Goal: Task Accomplishment & Management: Use online tool/utility

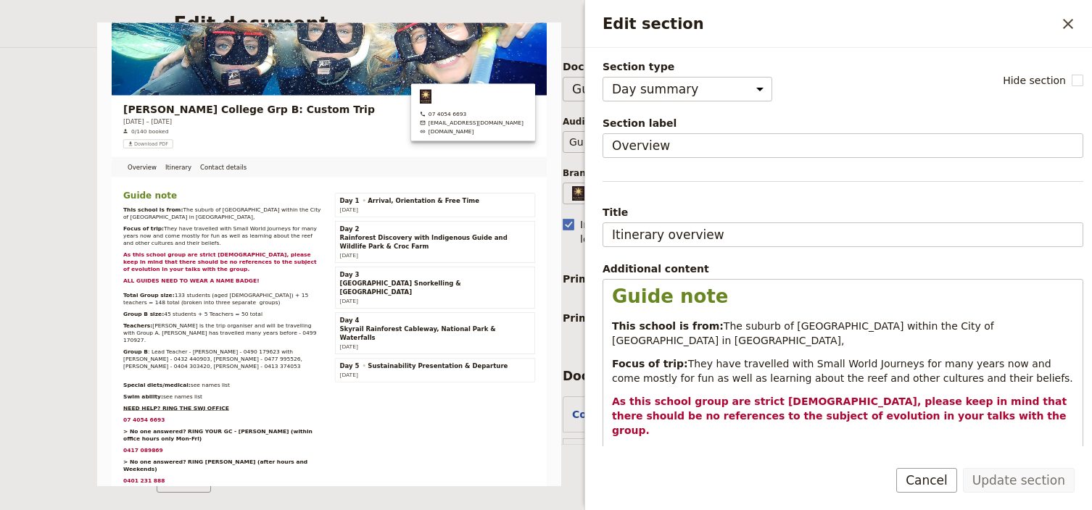
select select "DAY_SUMMARY"
select select "STAFF"
select select "RUN_SHEET"
select select "DEFAULT"
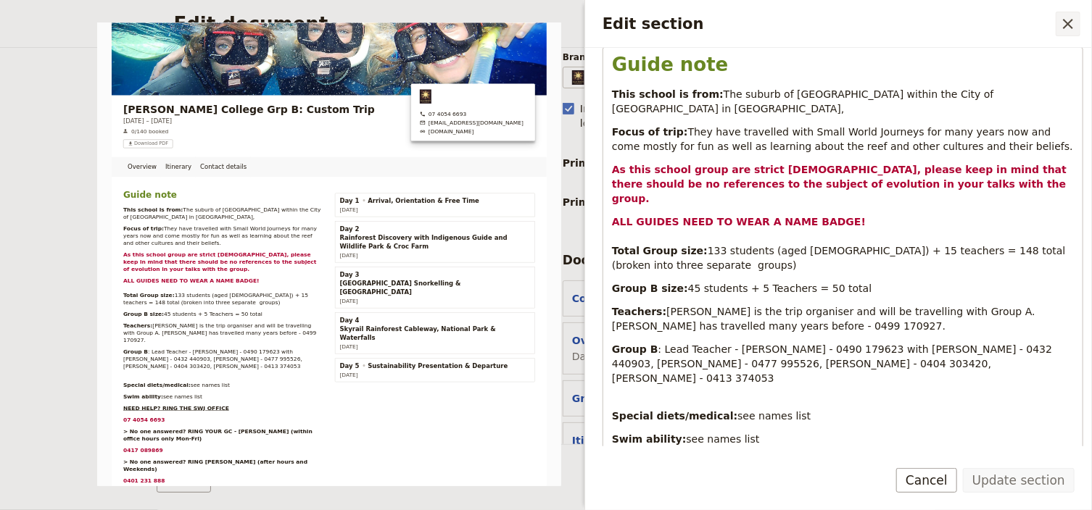
click at [1069, 25] on icon "Close drawer" at bounding box center [1068, 24] width 10 height 10
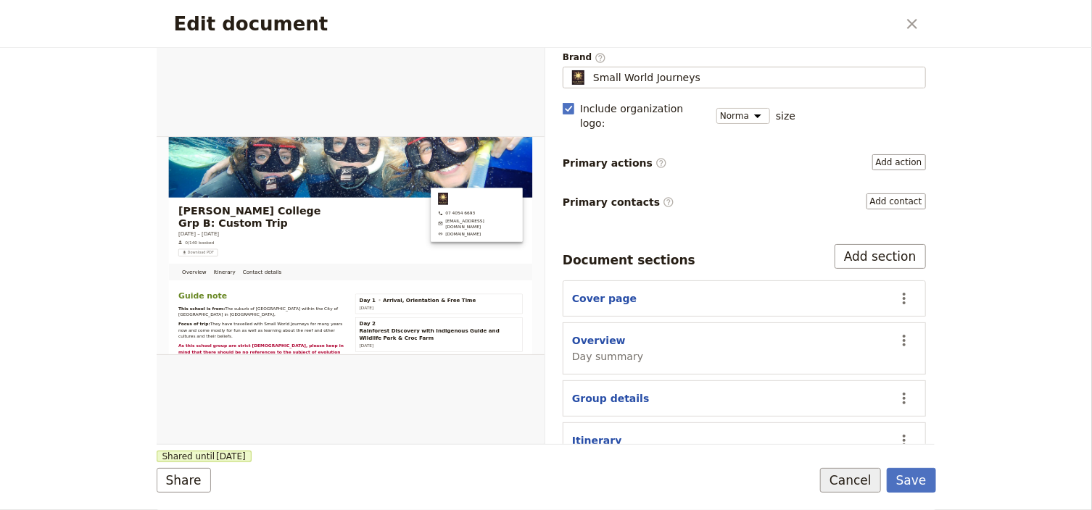
click at [838, 481] on button "Cancel" at bounding box center [850, 480] width 61 height 25
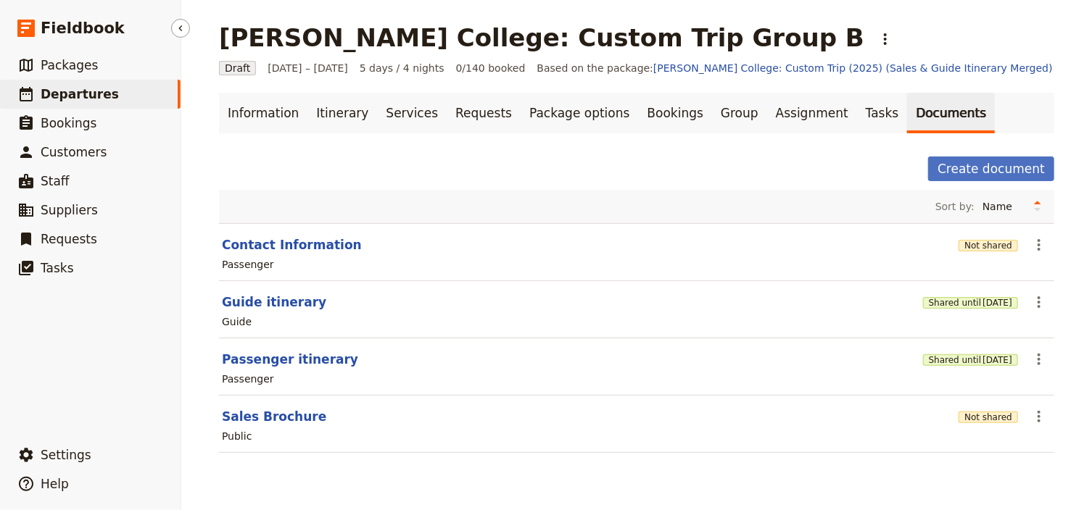
click at [107, 99] on link "​ Departures" at bounding box center [90, 94] width 180 height 29
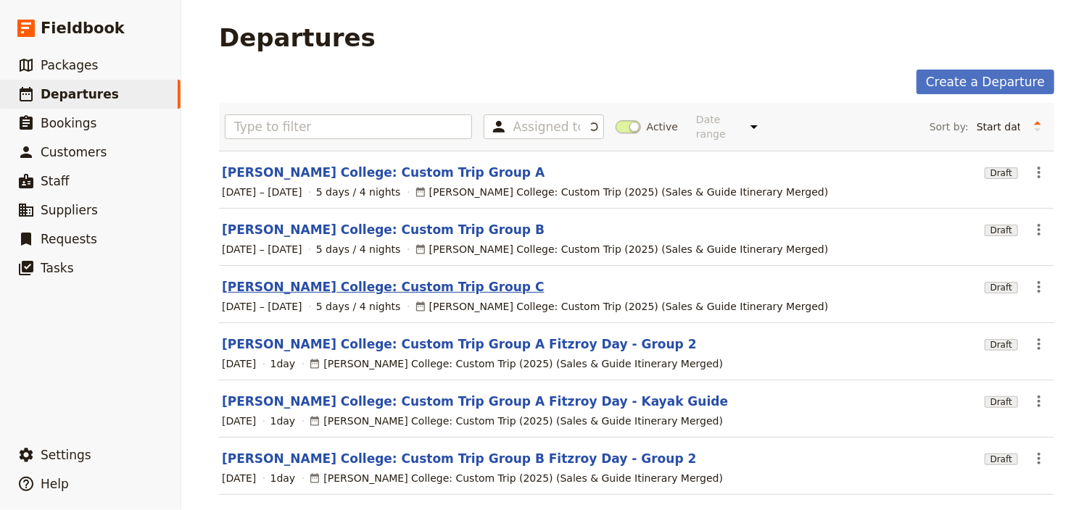
click at [413, 278] on link "[PERSON_NAME] College: Custom Trip Group C" at bounding box center [383, 286] width 323 height 17
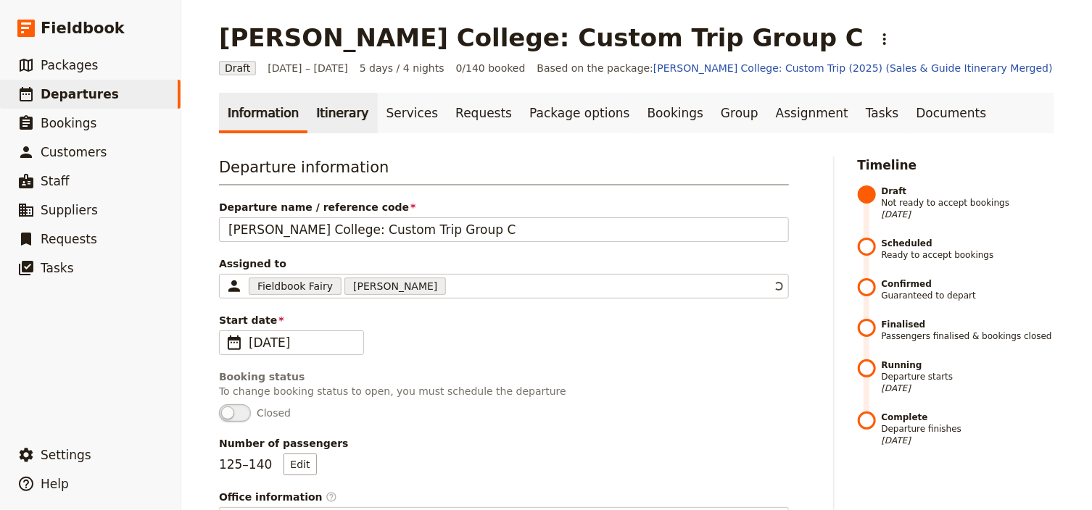
click at [336, 110] on link "Itinerary" at bounding box center [342, 113] width 70 height 41
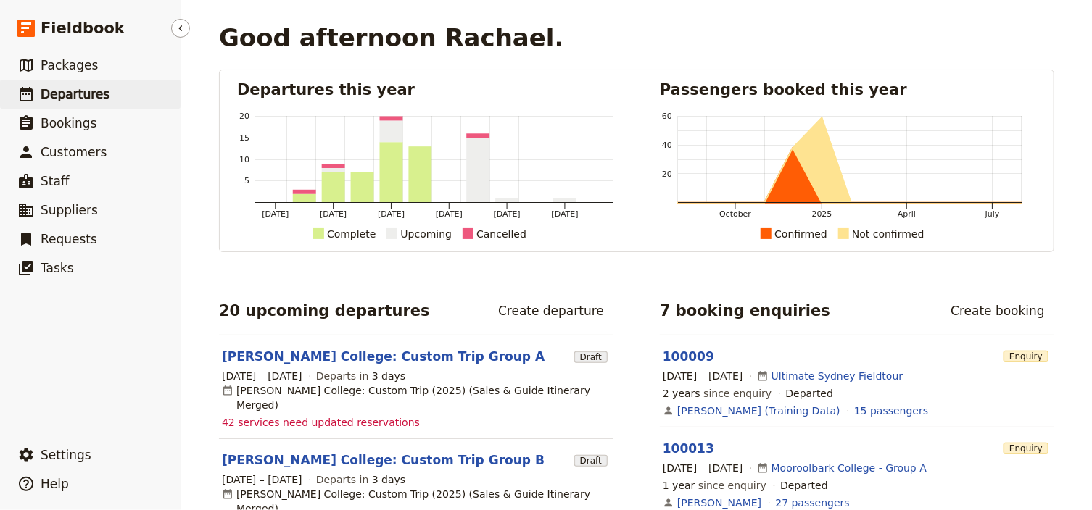
click at [67, 95] on span "Departures" at bounding box center [75, 94] width 69 height 14
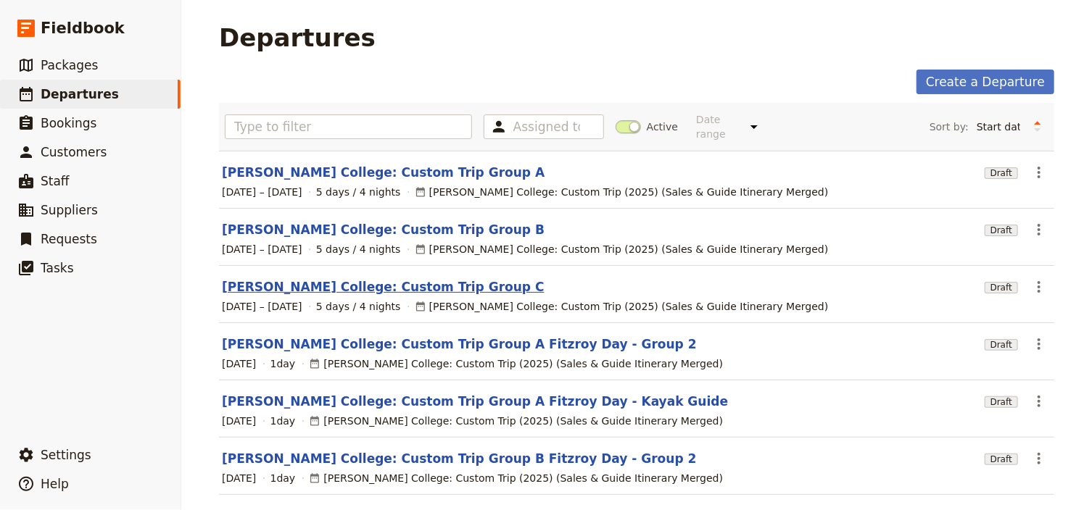
click at [384, 278] on link "[PERSON_NAME] College: Custom Trip Group C" at bounding box center [383, 286] width 323 height 17
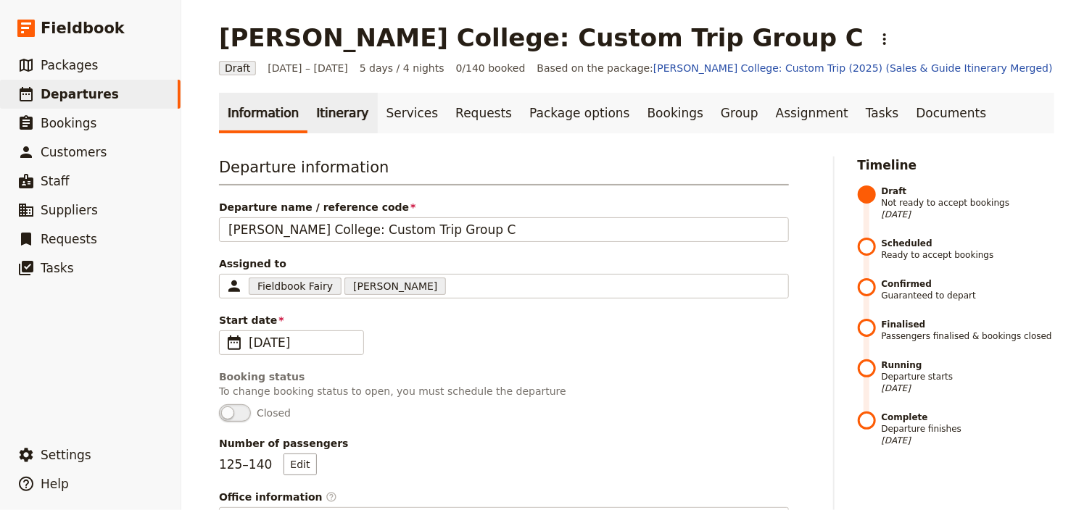
click at [313, 113] on link "Itinerary" at bounding box center [342, 113] width 70 height 41
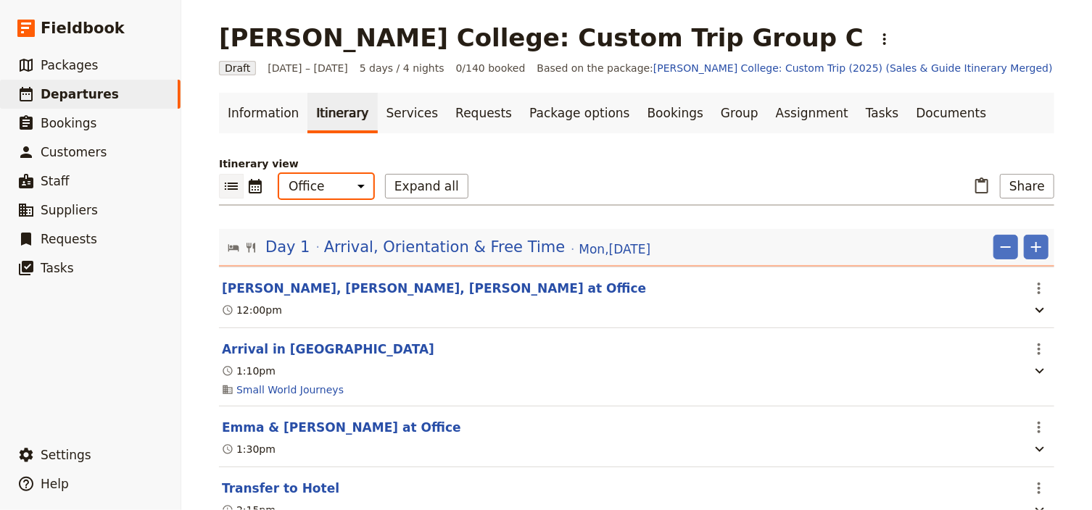
click at [325, 188] on select "Office Guide Passenger Sales" at bounding box center [326, 186] width 94 height 25
select select "PASSENGER"
click at [279, 174] on select "Office Guide Passenger Sales" at bounding box center [326, 186] width 94 height 25
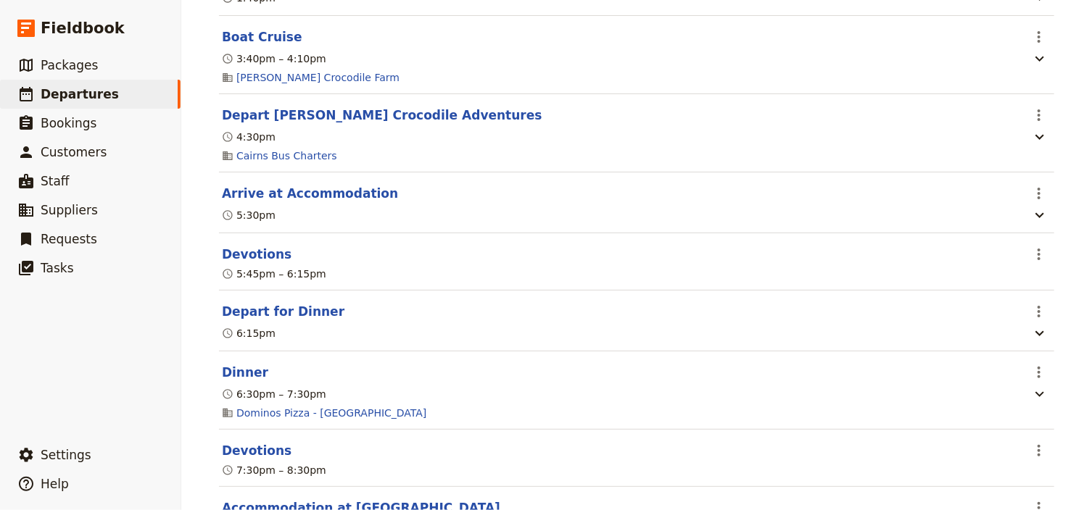
scroll to position [2493, 0]
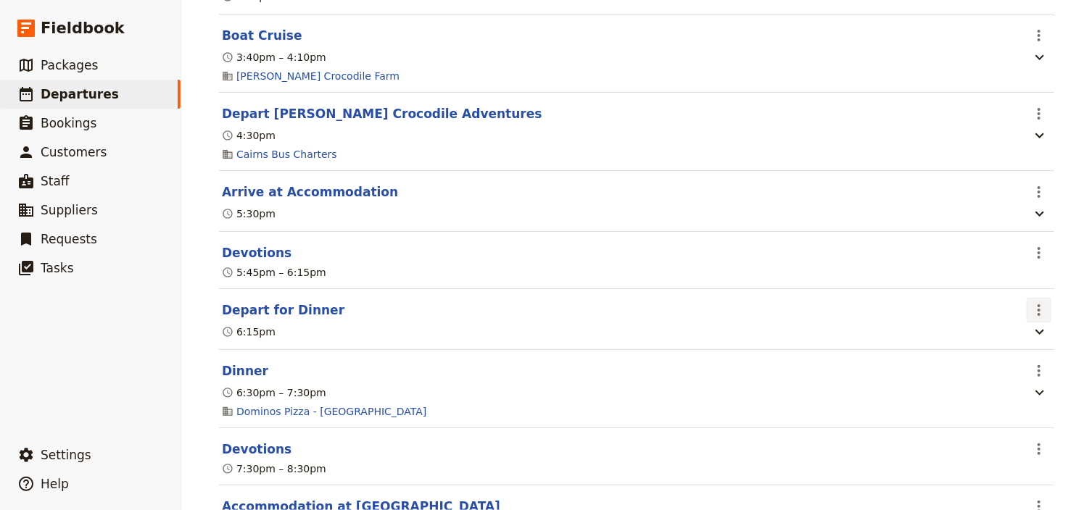
click at [1031, 319] on icon "Actions" at bounding box center [1038, 310] width 17 height 17
click at [1018, 357] on span "Edit this itinerary item" at bounding box center [967, 359] width 114 height 14
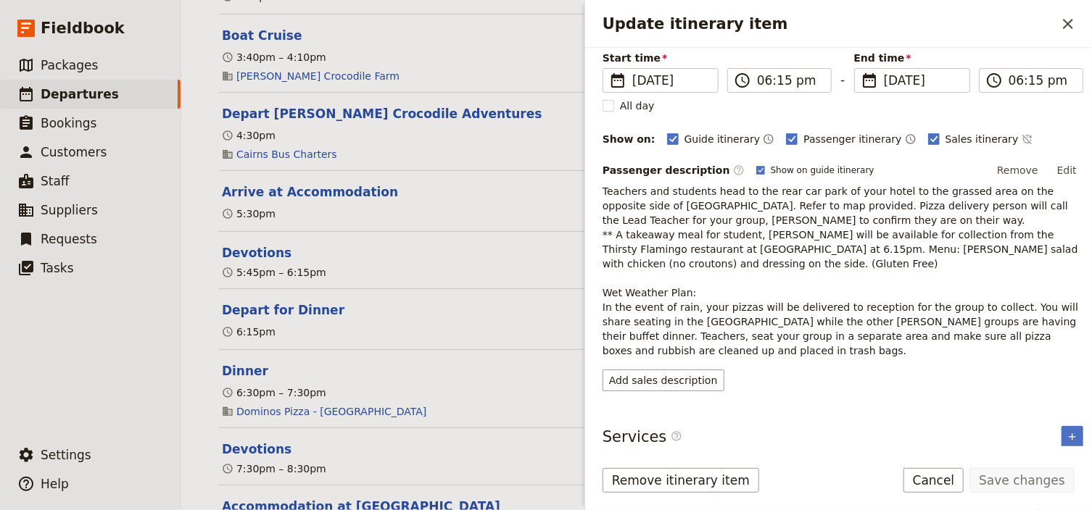
scroll to position [116, 0]
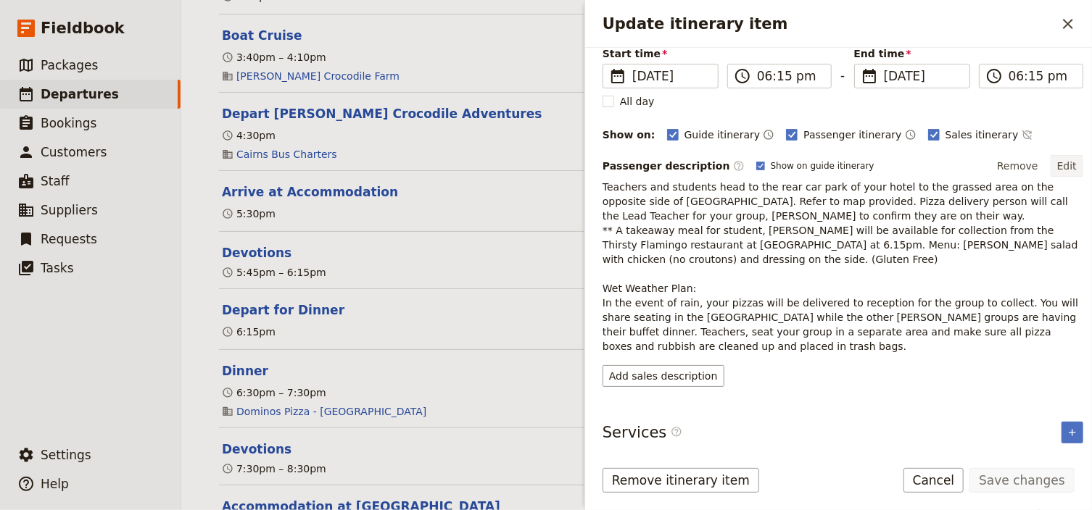
click at [1065, 167] on button "Edit" at bounding box center [1066, 166] width 33 height 22
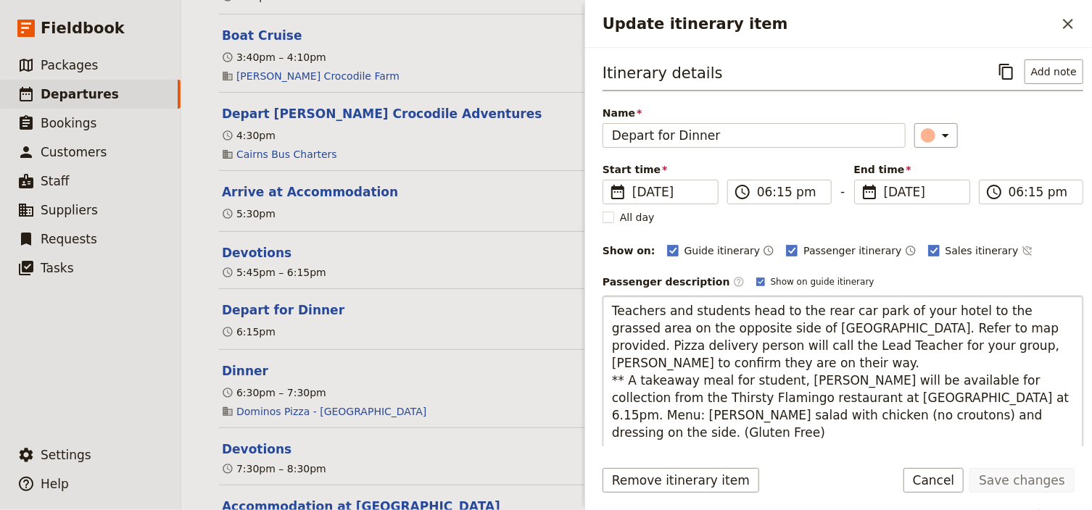
drag, startPoint x: 941, startPoint y: 343, endPoint x: 876, endPoint y: 345, distance: 64.5
click at [876, 345] on textarea "Teachers and students head to the rear car park of your hotel to the grassed ar…" at bounding box center [842, 407] width 481 height 222
type textarea "Teachers and students head to the rear car park of your hotel to the grassed ar…"
click at [1012, 478] on button "Save changes" at bounding box center [1021, 480] width 105 height 25
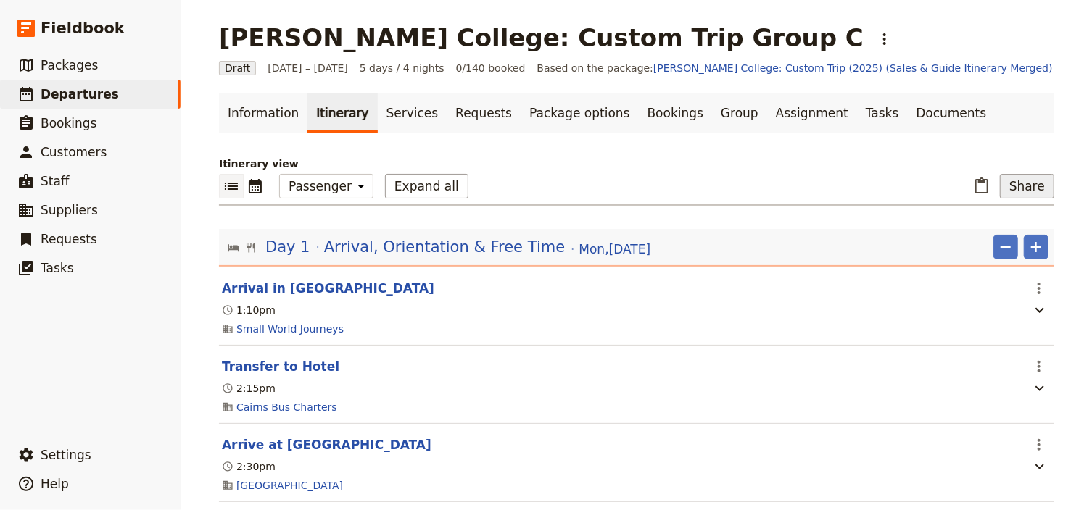
click at [1025, 185] on button "Share" at bounding box center [1026, 186] width 54 height 25
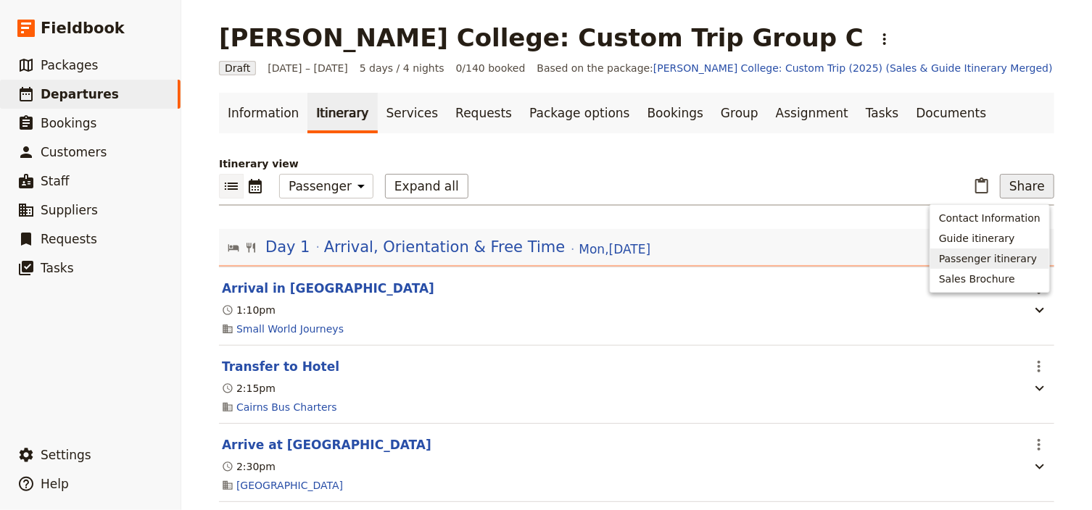
click at [997, 254] on span "Passenger itinerary" at bounding box center [988, 259] width 98 height 14
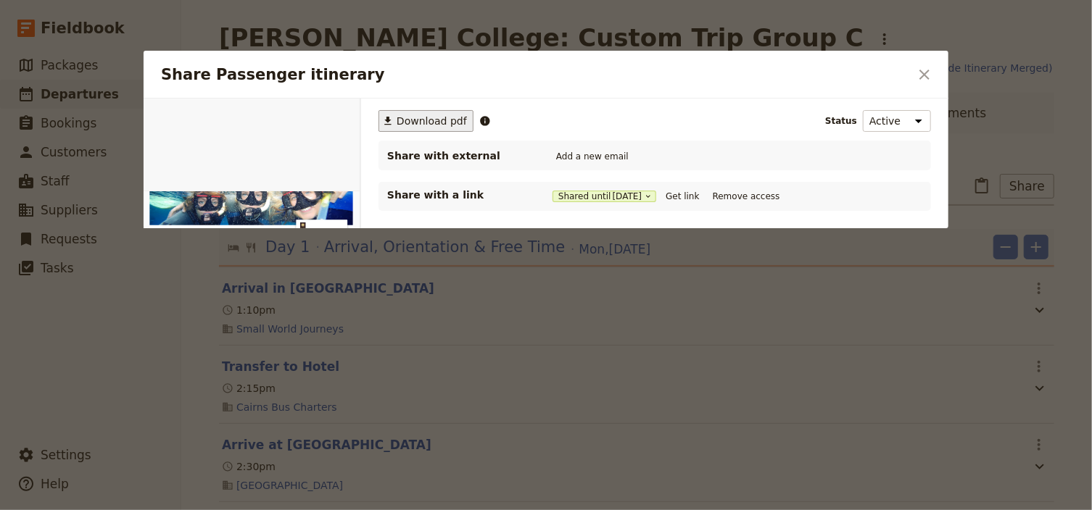
click at [429, 125] on span "Download pdf" at bounding box center [431, 121] width 70 height 14
click at [928, 78] on icon "Close dialog" at bounding box center [924, 75] width 10 height 10
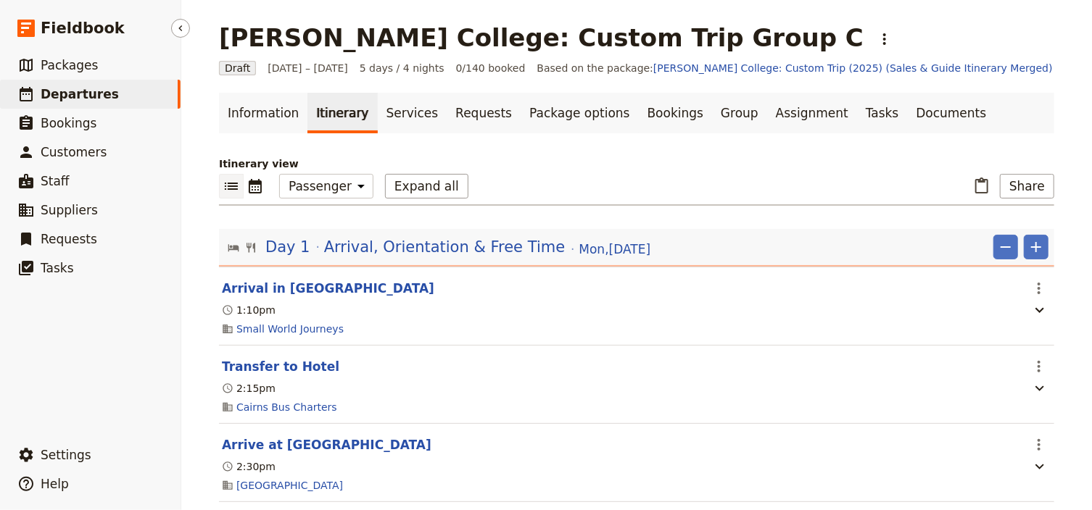
click at [60, 93] on span "Departures" at bounding box center [80, 94] width 78 height 14
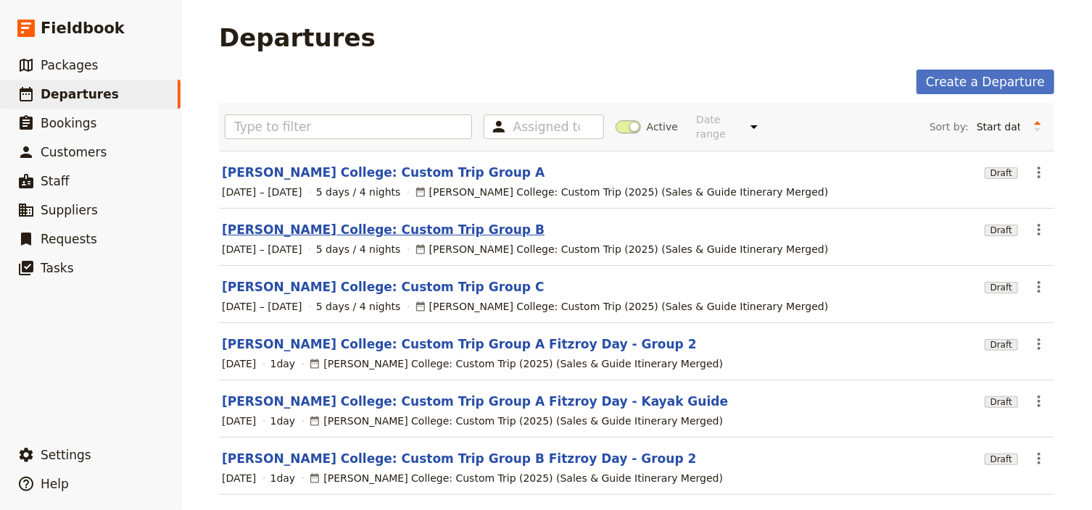
click at [402, 221] on link "[PERSON_NAME] College: Custom Trip Group B" at bounding box center [383, 229] width 323 height 17
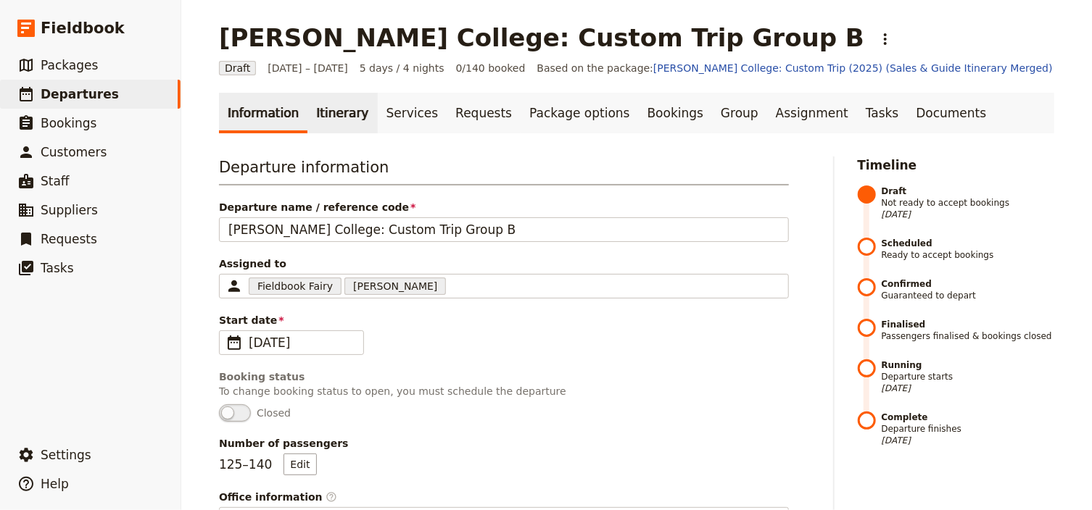
click at [332, 118] on link "Itinerary" at bounding box center [342, 113] width 70 height 41
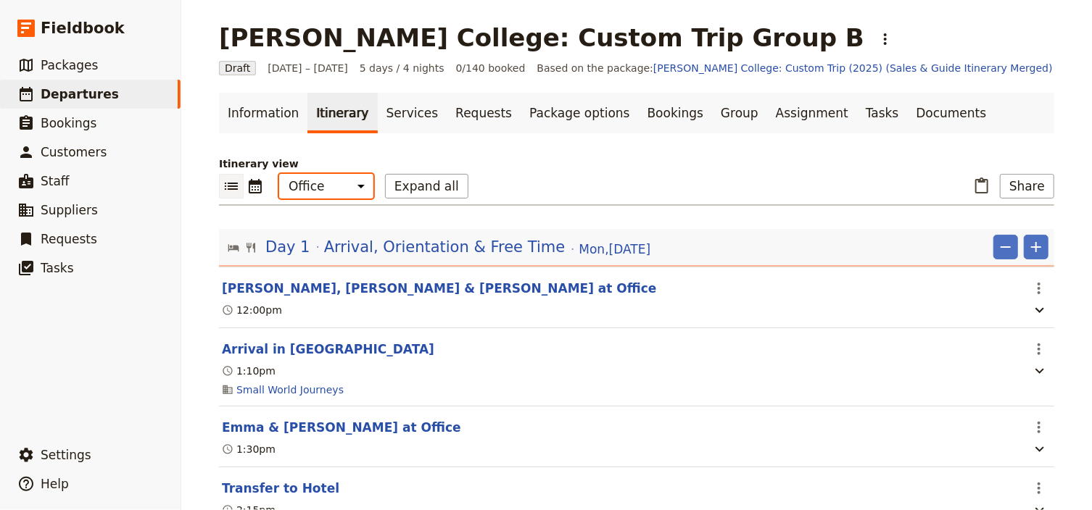
click at [317, 187] on select "Office Guide Passenger Sales" at bounding box center [326, 186] width 94 height 25
select select "PASSENGER"
click at [279, 174] on select "Office Guide Passenger Sales" at bounding box center [326, 186] width 94 height 25
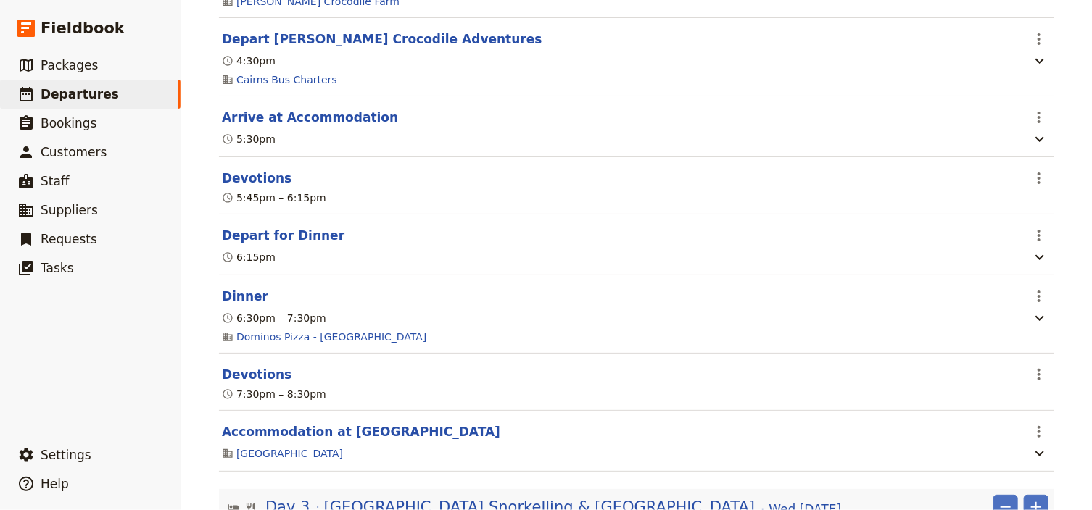
scroll to position [1566, 0]
click at [1031, 244] on icon "Actions" at bounding box center [1038, 234] width 17 height 17
click at [1029, 282] on span "Edit this itinerary item" at bounding box center [974, 279] width 128 height 14
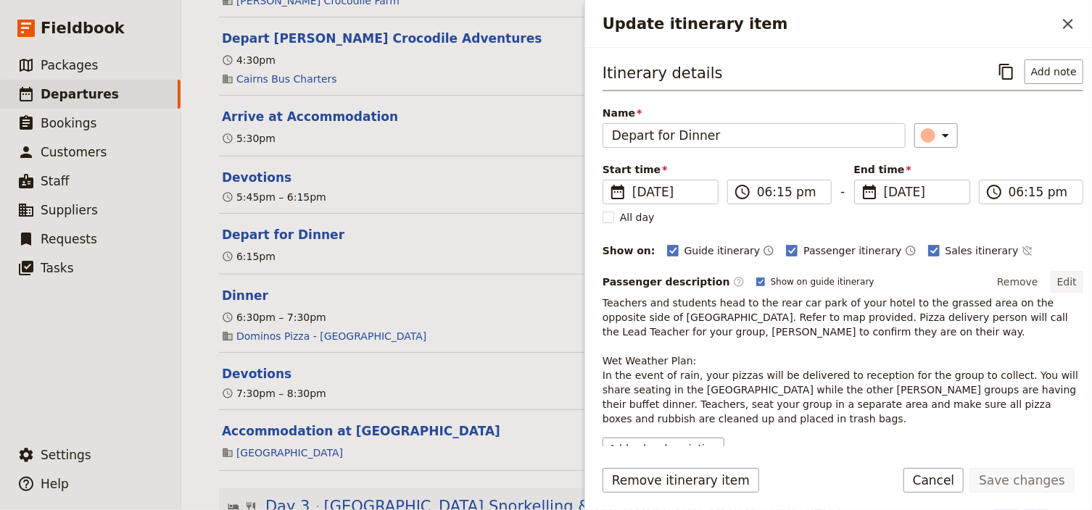
click at [1055, 275] on button "Edit" at bounding box center [1066, 282] width 33 height 22
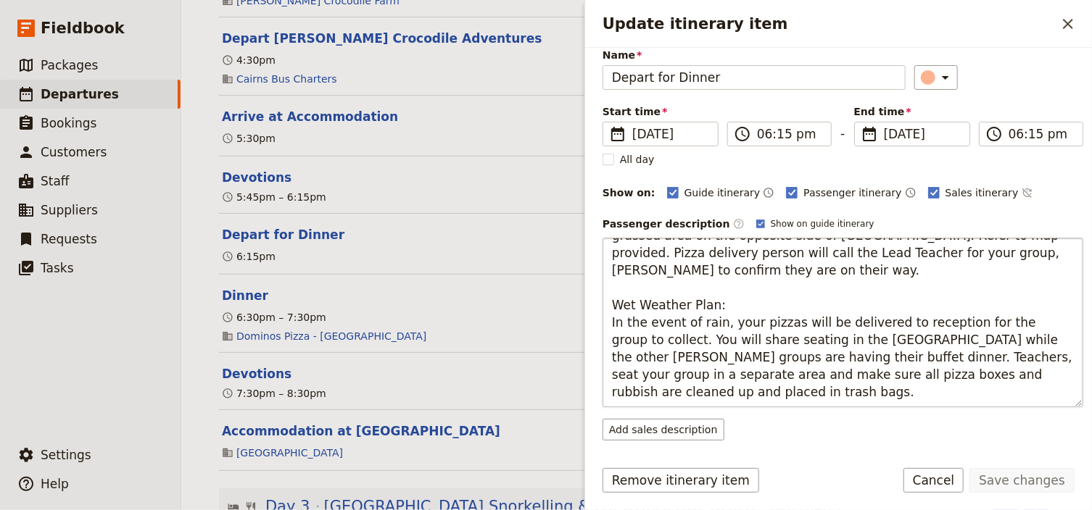
scroll to position [0, 0]
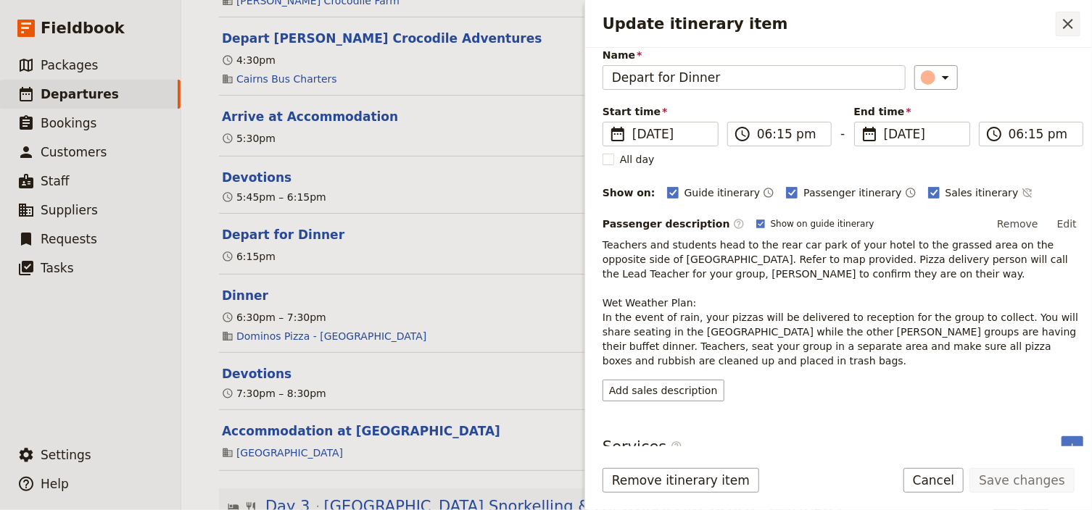
click at [1067, 23] on icon "Close drawer" at bounding box center [1067, 23] width 17 height 17
